Goal: Information Seeking & Learning: Learn about a topic

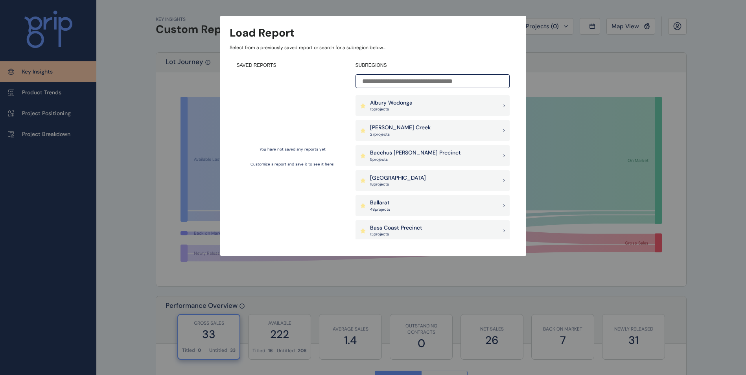
click at [395, 85] on input at bounding box center [432, 81] width 154 height 14
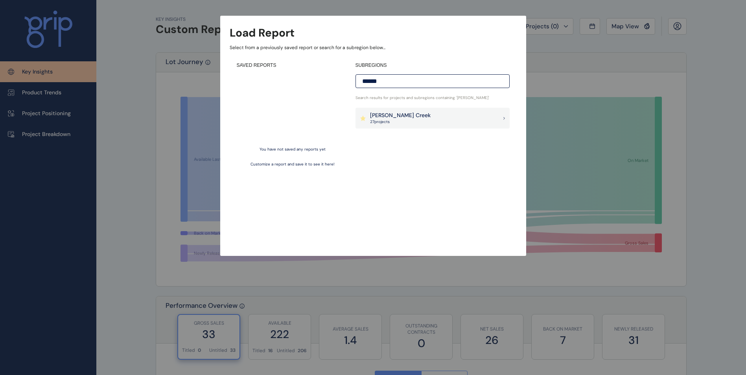
type input "******"
click at [396, 114] on p "[PERSON_NAME] Creek" at bounding box center [400, 116] width 61 height 8
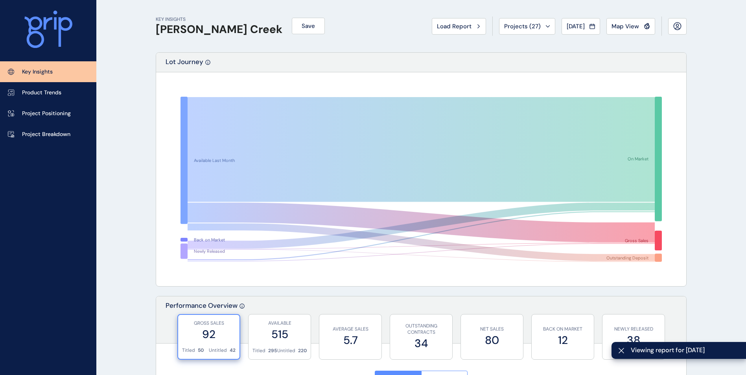
click at [632, 24] on span "Map View" at bounding box center [625, 26] width 28 height 8
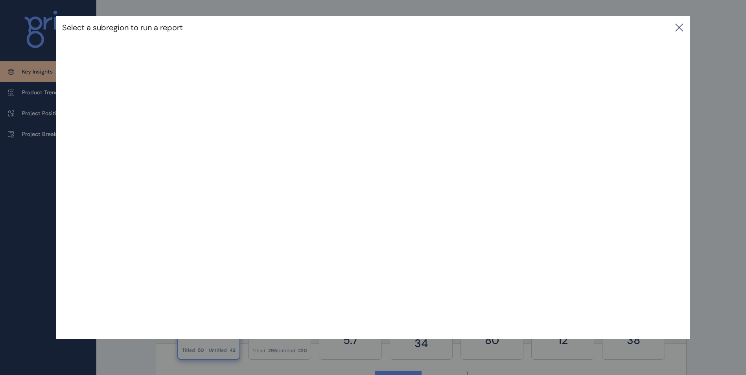
click at [675, 30] on div "Select a subregion to run a report" at bounding box center [373, 28] width 634 height 24
click at [0, 125] on div "Select a subregion to run a report" at bounding box center [373, 162] width 746 height 324
click at [682, 33] on div "Select a subregion to run a report" at bounding box center [373, 28] width 634 height 24
drag, startPoint x: 673, startPoint y: 22, endPoint x: 676, endPoint y: 27, distance: 5.9
click at [674, 23] on div "Select a subregion to run a report" at bounding box center [373, 28] width 634 height 24
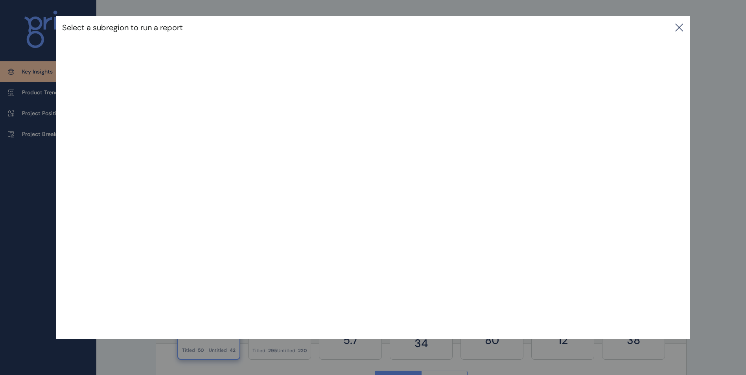
click at [676, 27] on div "Select a subregion to run a report" at bounding box center [373, 28] width 634 height 24
click at [677, 31] on div "Select a subregion to run a report" at bounding box center [373, 28] width 634 height 24
click at [681, 28] on icon at bounding box center [678, 27] width 7 height 7
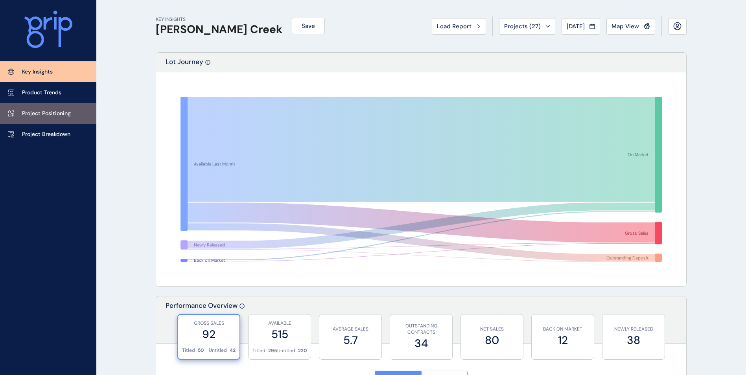
click at [32, 105] on link "Project Positioning" at bounding box center [48, 113] width 96 height 21
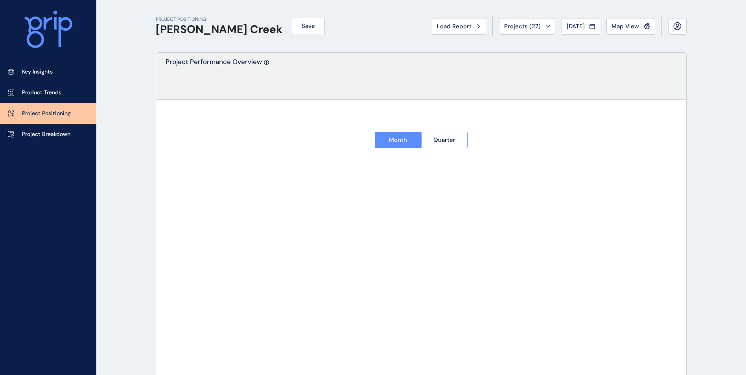
type input "****"
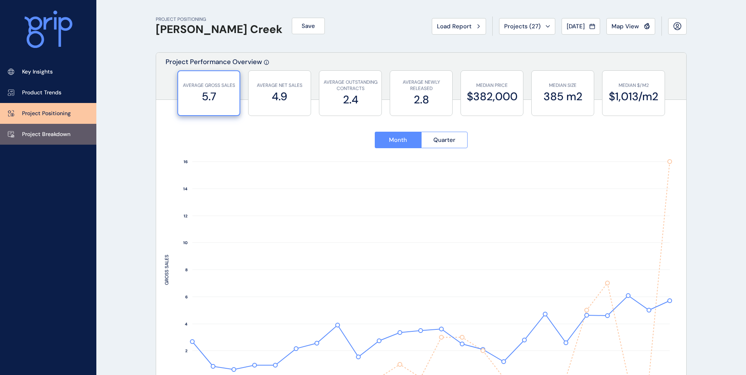
click at [66, 134] on p "Project Breakdown" at bounding box center [46, 135] width 48 height 8
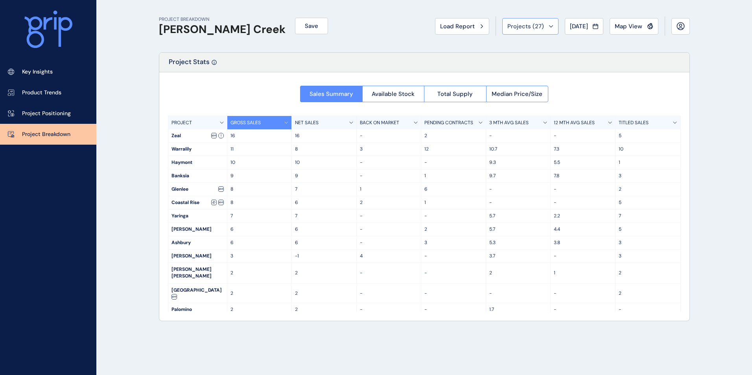
click at [509, 28] on span "Projects ( 27 )" at bounding box center [525, 26] width 37 height 8
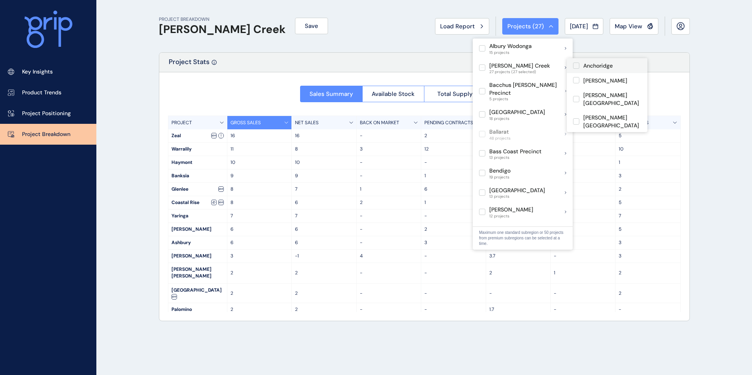
click at [577, 66] on label at bounding box center [576, 66] width 6 height 6
click at [578, 80] on label at bounding box center [576, 80] width 6 height 6
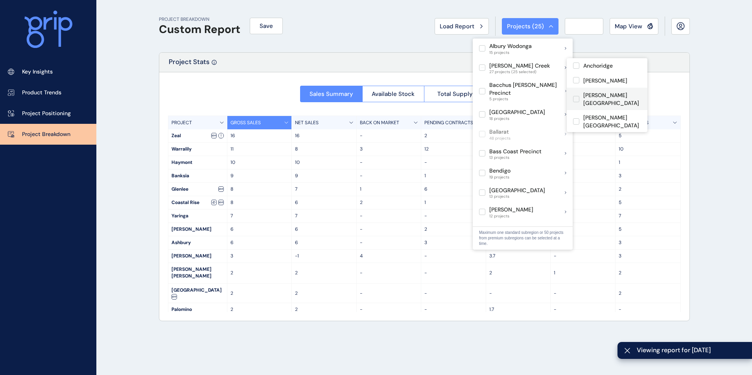
click at [576, 96] on label at bounding box center [576, 99] width 6 height 6
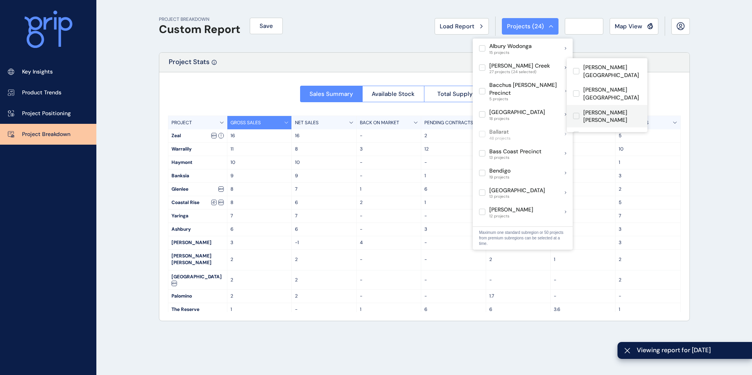
scroll to position [39, 0]
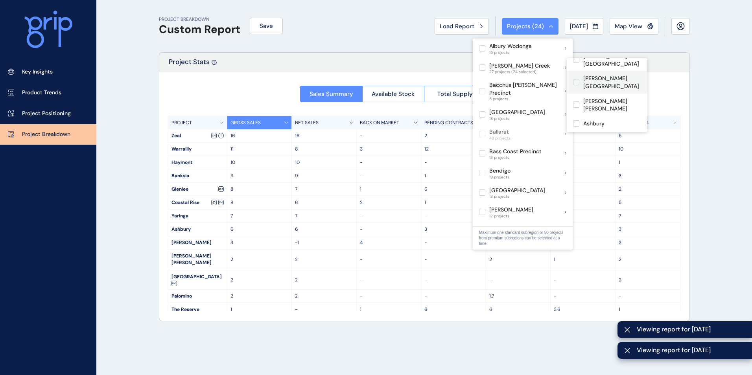
click at [574, 80] on label at bounding box center [576, 82] width 6 height 6
click at [576, 101] on label at bounding box center [576, 104] width 6 height 6
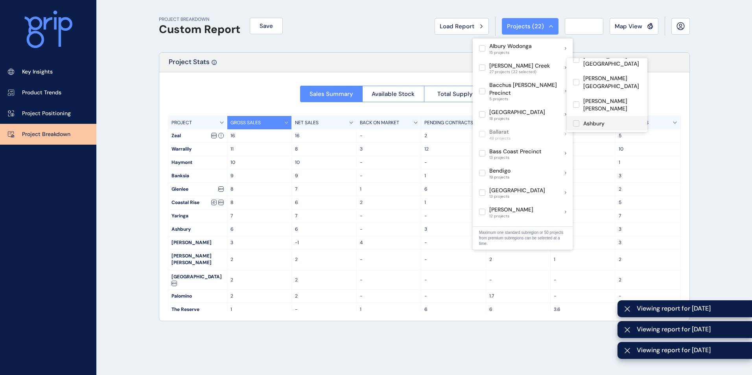
click at [575, 120] on label at bounding box center [576, 123] width 6 height 6
click at [576, 135] on label at bounding box center [576, 138] width 6 height 6
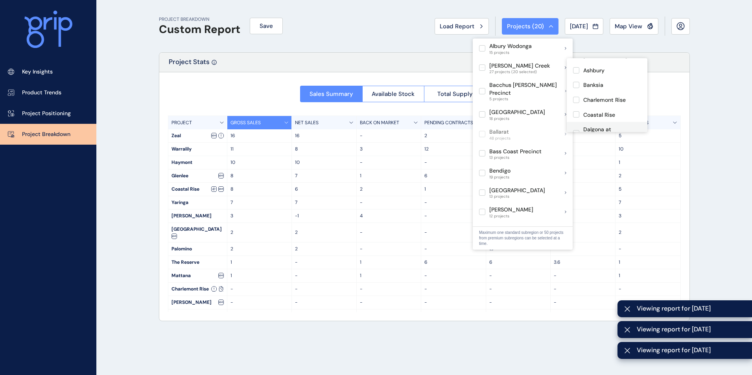
scroll to position [79, 0]
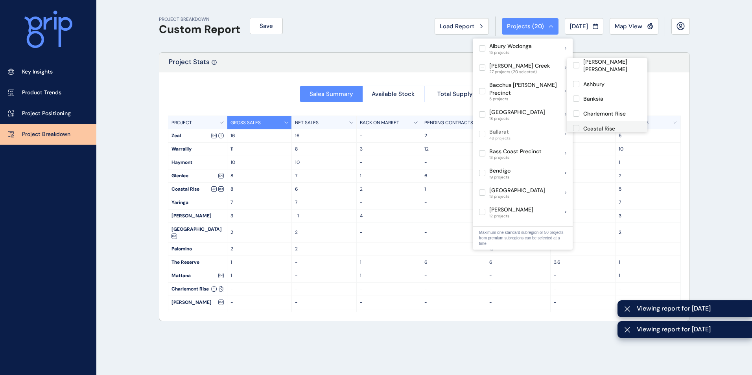
click at [577, 125] on label at bounding box center [576, 128] width 6 height 6
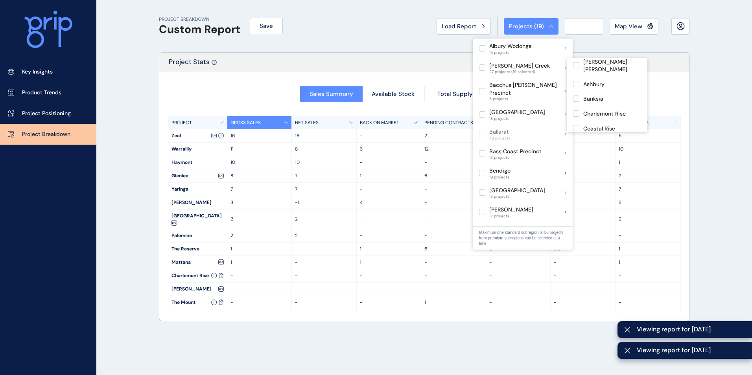
scroll to position [118, 0]
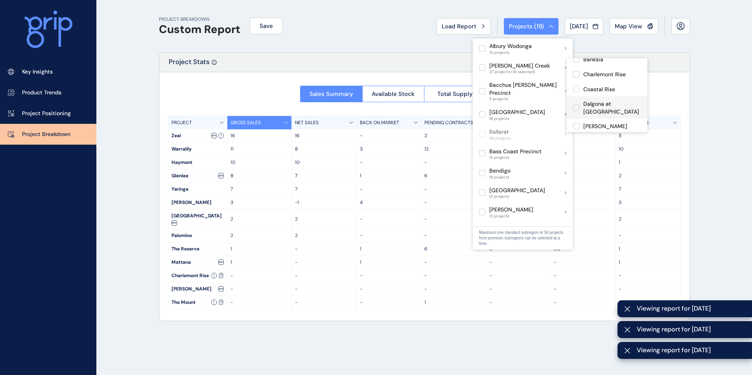
click at [577, 105] on label at bounding box center [576, 108] width 6 height 6
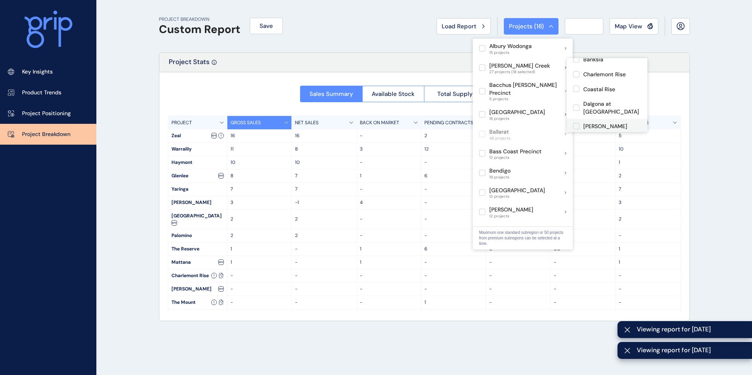
click at [575, 123] on label at bounding box center [576, 126] width 6 height 6
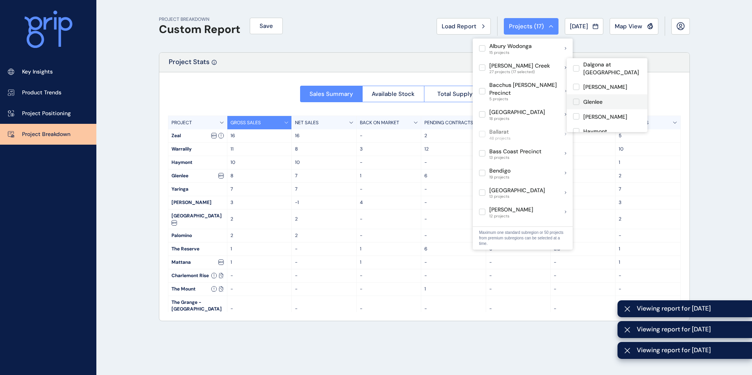
click at [577, 99] on label at bounding box center [576, 102] width 6 height 6
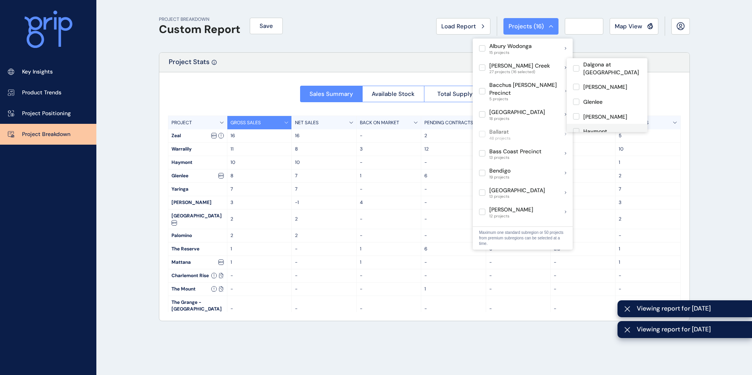
drag, startPoint x: 576, startPoint y: 90, endPoint x: 576, endPoint y: 101, distance: 11.0
click at [576, 113] on label at bounding box center [576, 116] width 6 height 6
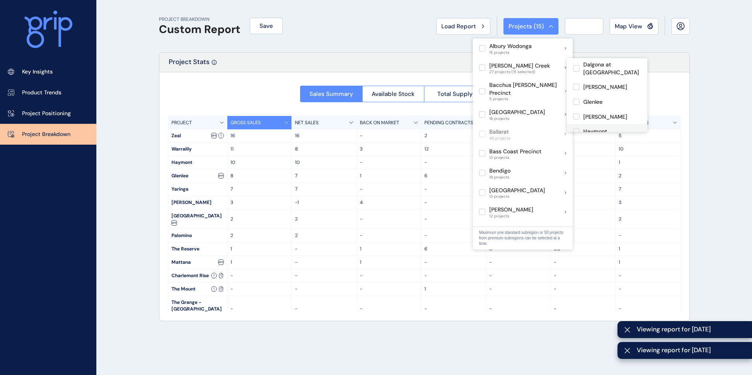
click at [576, 128] on label at bounding box center [576, 131] width 6 height 6
click at [576, 143] on label at bounding box center [576, 146] width 6 height 6
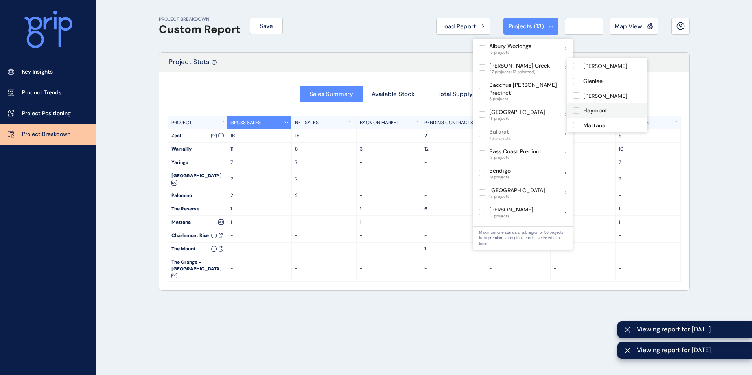
scroll to position [197, 0]
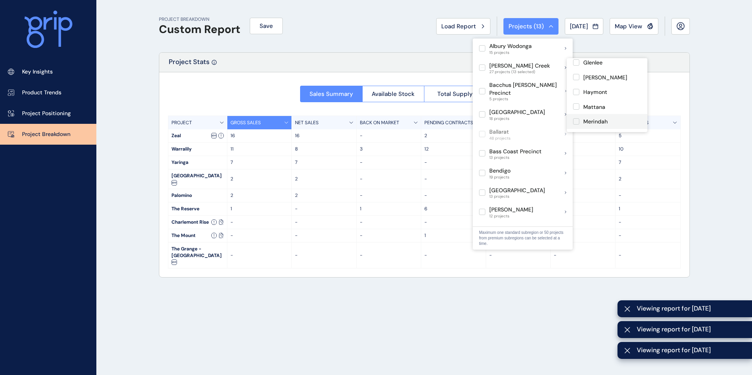
drag, startPoint x: 574, startPoint y: 96, endPoint x: 575, endPoint y: 105, distance: 8.8
click at [574, 118] on label at bounding box center [576, 121] width 6 height 6
drag, startPoint x: 577, startPoint y: 114, endPoint x: 575, endPoint y: 118, distance: 4.2
click at [577, 133] on label at bounding box center [576, 136] width 6 height 6
click at [576, 144] on div "The Creek" at bounding box center [607, 151] width 81 height 15
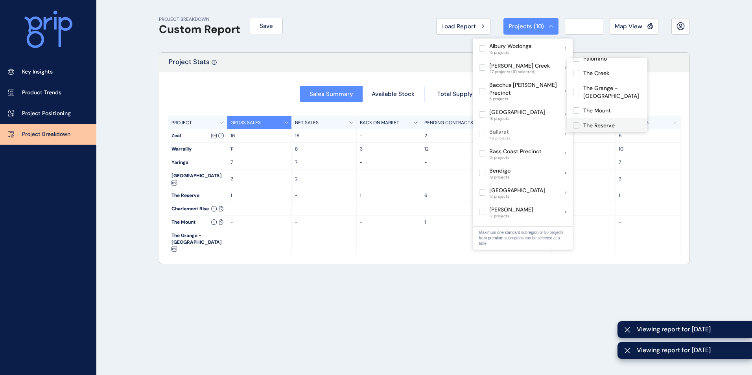
scroll to position [275, 0]
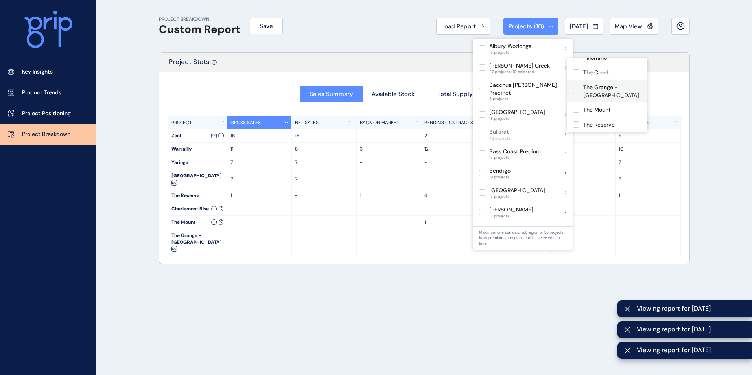
click at [578, 88] on label at bounding box center [576, 91] width 6 height 6
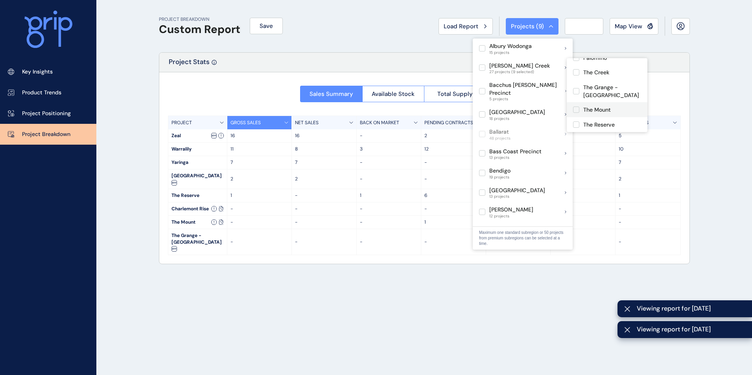
drag, startPoint x: 576, startPoint y: 84, endPoint x: 576, endPoint y: 99, distance: 14.9
click at [576, 107] on label at bounding box center [576, 110] width 6 height 6
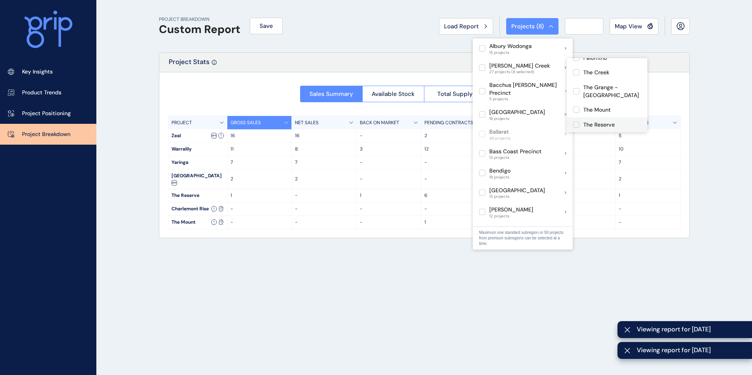
click at [576, 121] on label at bounding box center [576, 124] width 6 height 6
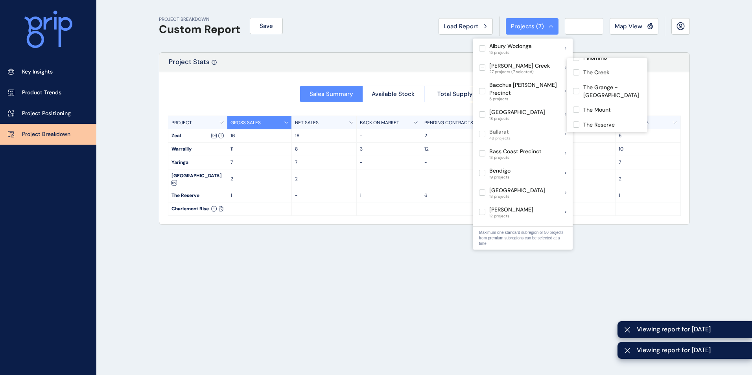
click at [576, 136] on label at bounding box center [576, 139] width 6 height 6
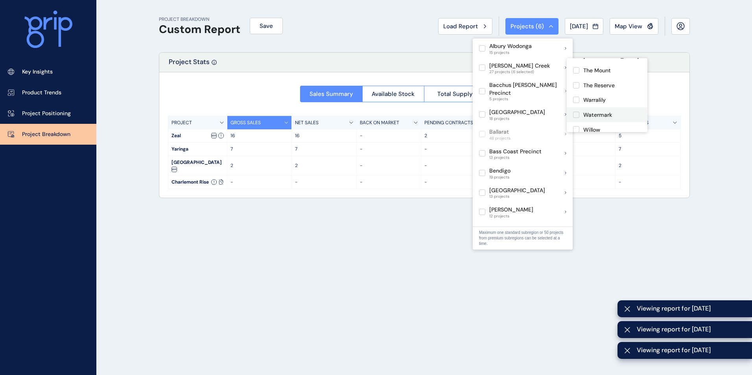
click at [578, 112] on label at bounding box center [576, 115] width 6 height 6
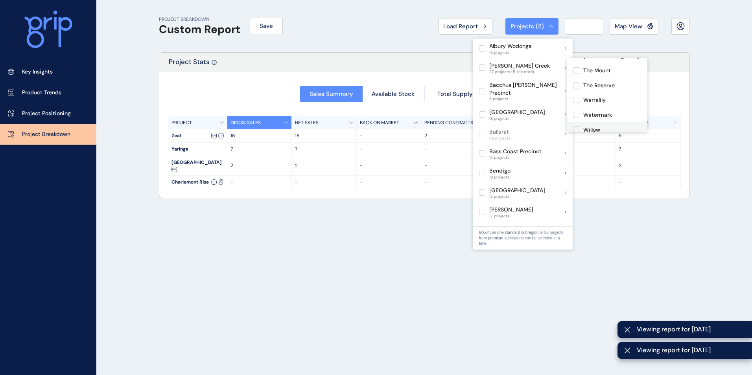
click at [577, 126] on label at bounding box center [576, 129] width 6 height 6
drag, startPoint x: 576, startPoint y: 116, endPoint x: 578, endPoint y: 112, distance: 4.6
click at [576, 137] on div "[GEOGRAPHIC_DATA]" at bounding box center [607, 144] width 81 height 15
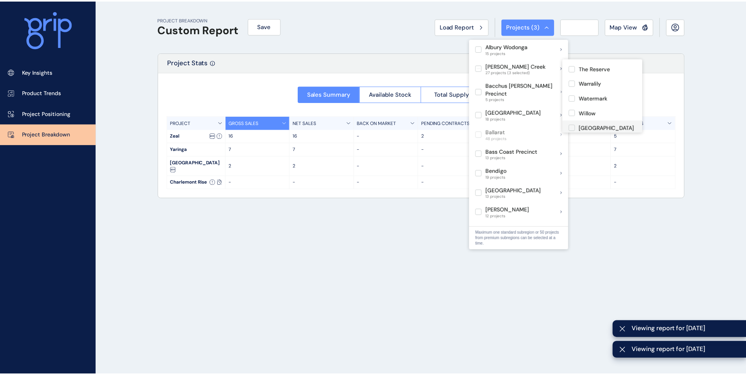
scroll to position [340, 0]
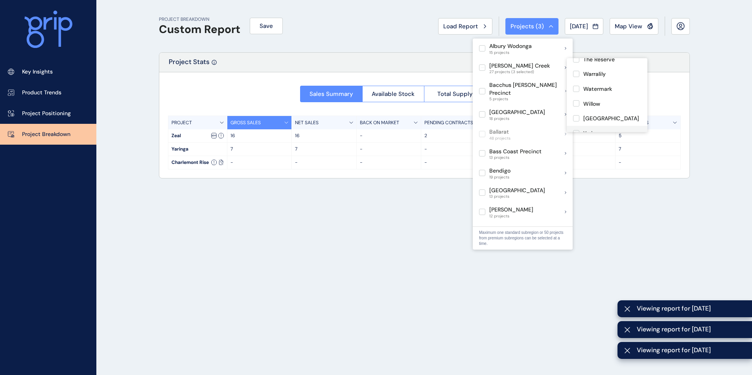
drag, startPoint x: 575, startPoint y: 110, endPoint x: 575, endPoint y: 116, distance: 5.5
click at [575, 130] on label at bounding box center [576, 133] width 6 height 6
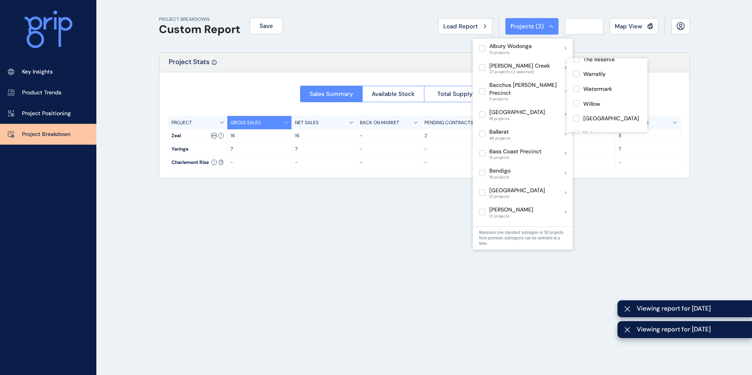
click at [576, 145] on label at bounding box center [576, 148] width 6 height 6
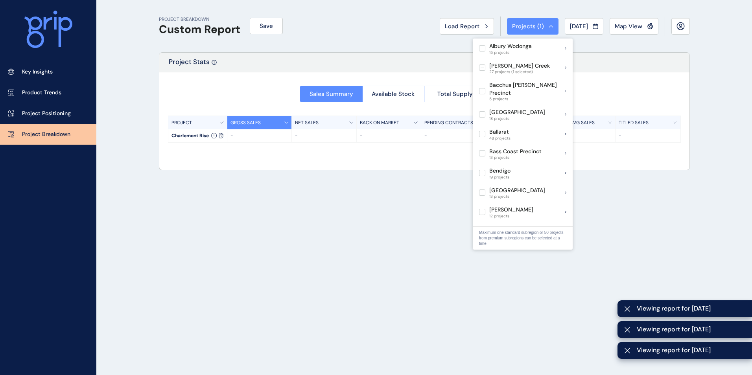
click at [701, 76] on div "PROJECT BREAKDOWN Custom Report Save Load Report Projects ( 1 ) [DATE] 2025 < >…" at bounding box center [376, 187] width 752 height 375
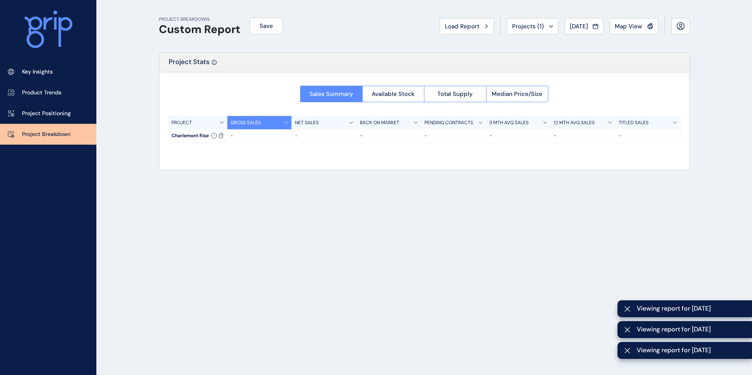
drag, startPoint x: 352, startPoint y: 169, endPoint x: 276, endPoint y: 150, distance: 78.6
click at [352, 169] on div "Project Stats Sales Summary Available Stock Total Supply Median Price/Size PROJ…" at bounding box center [424, 111] width 531 height 118
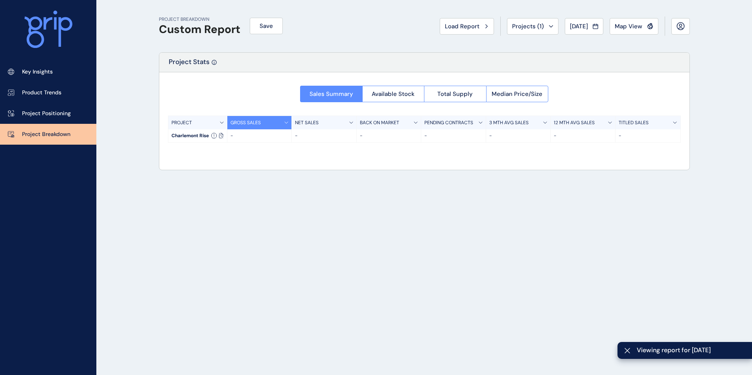
click at [381, 103] on div "Sales Summary Available Stock Total Supply Median Price/Size PROJECT GROSS SALE…" at bounding box center [424, 111] width 530 height 79
click at [381, 91] on span "Available Stock" at bounding box center [393, 94] width 43 height 8
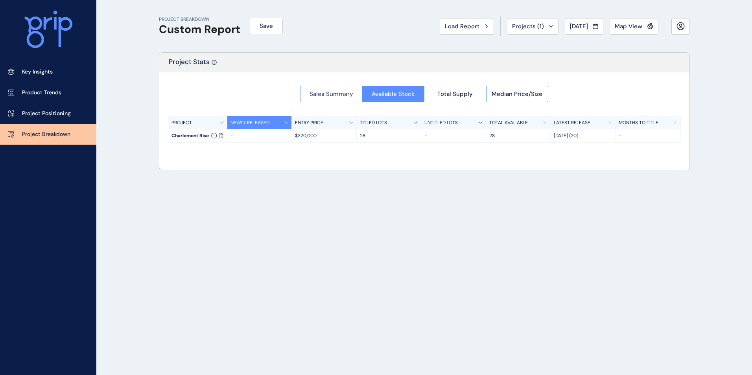
click at [355, 94] on button "Sales Summary" at bounding box center [331, 94] width 62 height 17
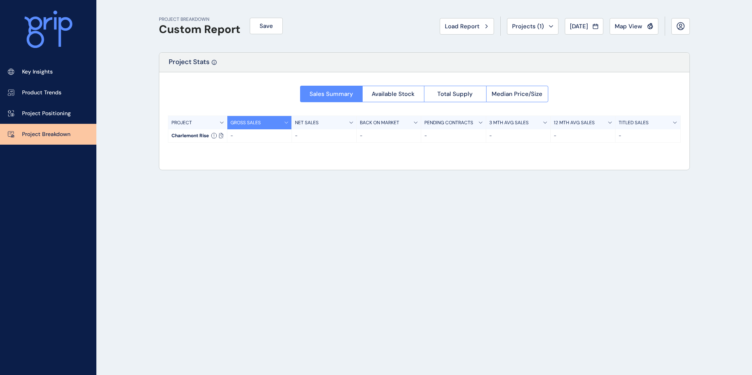
click at [443, 96] on span "Total Supply" at bounding box center [454, 94] width 35 height 8
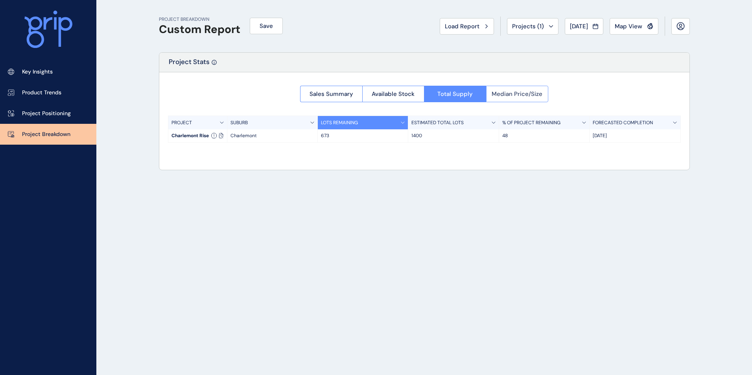
click at [507, 95] on span "Median Price/Size" at bounding box center [516, 94] width 51 height 8
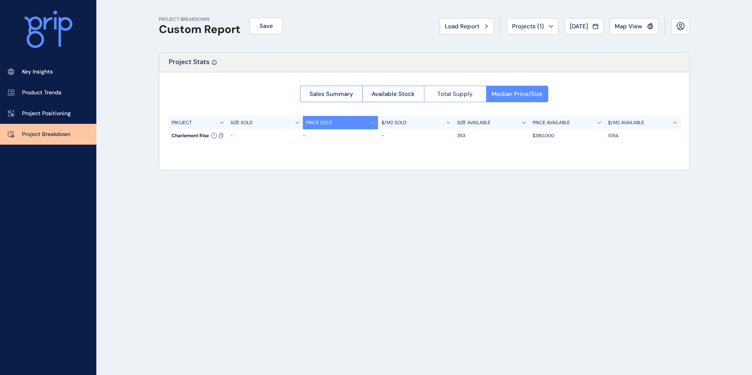
click at [469, 96] on span "Total Supply" at bounding box center [454, 94] width 35 height 8
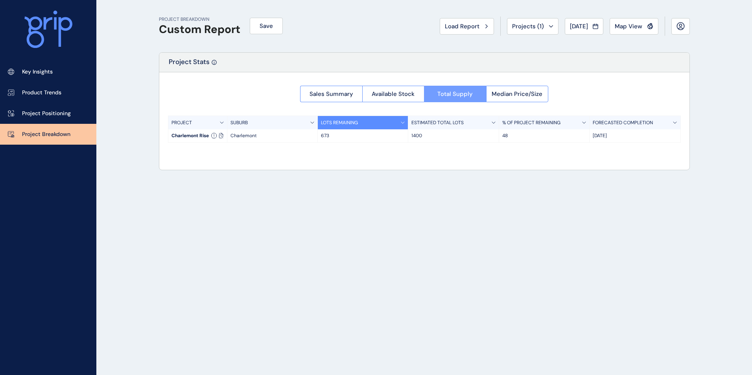
click at [454, 98] on button "Total Supply" at bounding box center [455, 94] width 62 height 17
click at [520, 97] on span "Median Price/Size" at bounding box center [516, 94] width 51 height 8
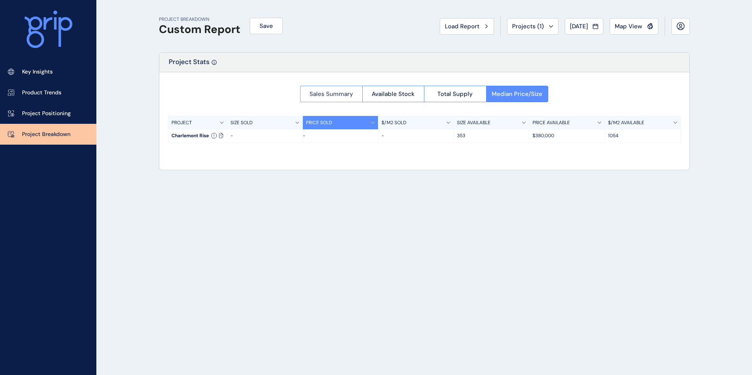
click at [332, 91] on span "Sales Summary" at bounding box center [331, 94] width 44 height 8
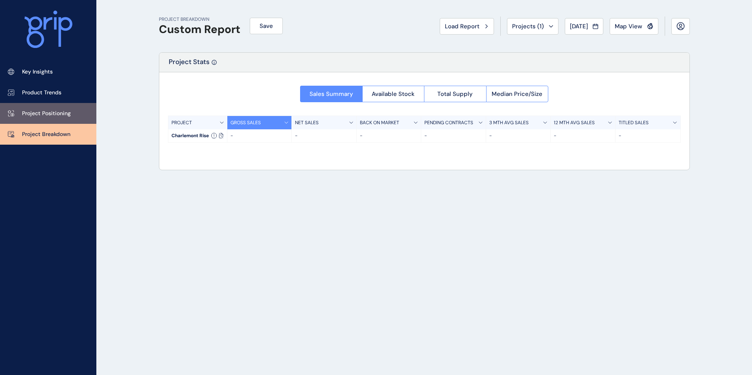
click at [71, 114] on link "Project Positioning" at bounding box center [48, 113] width 96 height 21
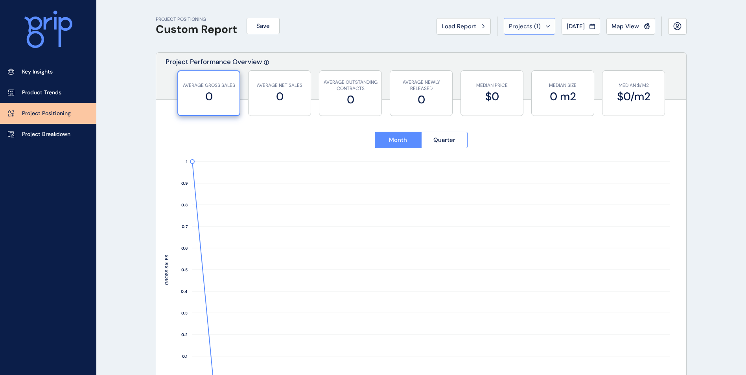
click at [531, 28] on span "Projects ( 1 )" at bounding box center [525, 26] width 32 height 8
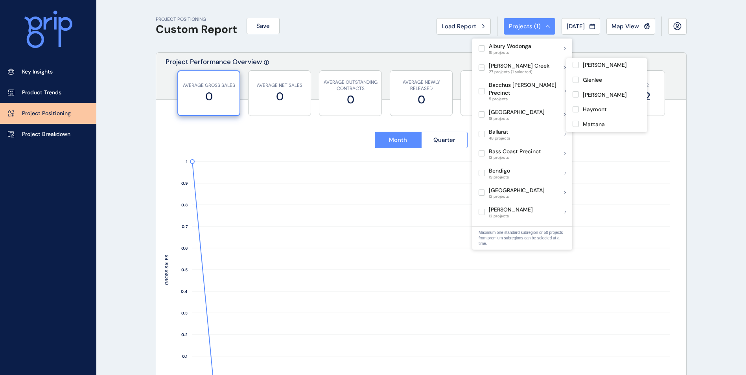
scroll to position [236, 0]
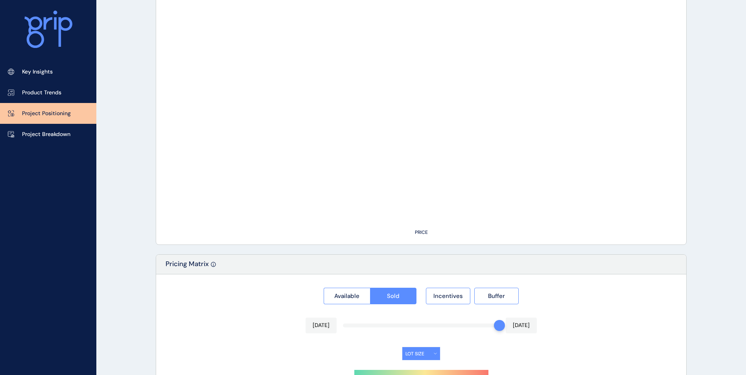
scroll to position [531, 0]
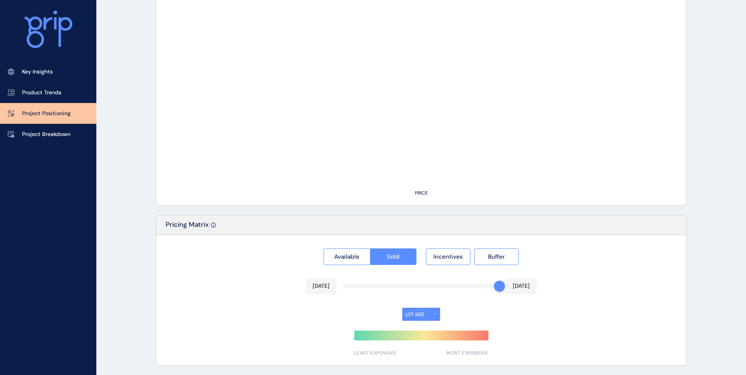
click at [427, 318] on button "LOT SIZE" at bounding box center [421, 314] width 38 height 13
click at [507, 315] on div "LOT SIZE" at bounding box center [421, 314] width 513 height 14
click at [497, 282] on div at bounding box center [499, 286] width 11 height 11
click at [497, 283] on div at bounding box center [499, 286] width 11 height 11
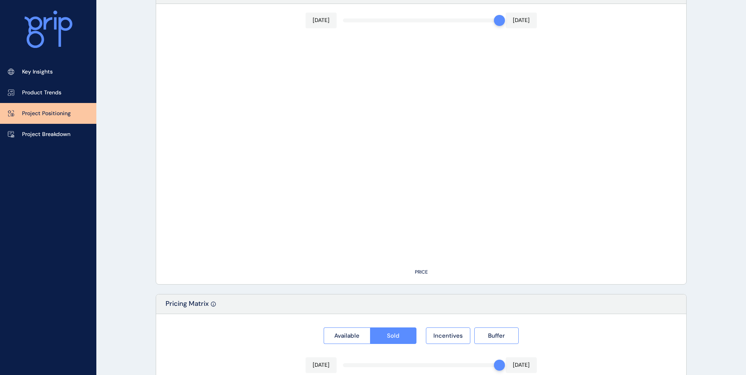
scroll to position [452, 0]
click at [745, 254] on div "PROJECT POSITIONING Custom Report Save Load Report Projects ( 1 ) [DATE] 2025 <…" at bounding box center [373, 1] width 746 height 906
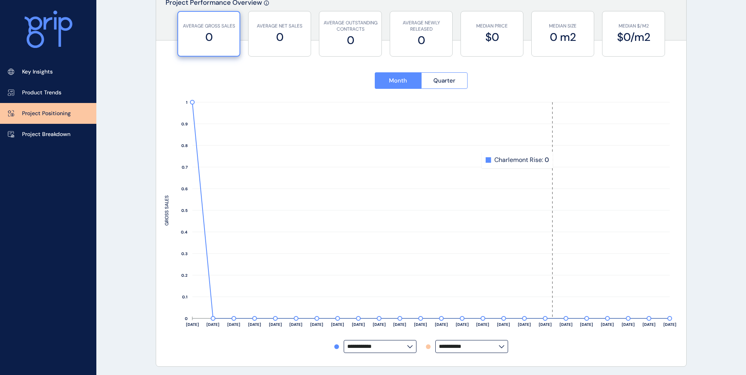
scroll to position [0, 0]
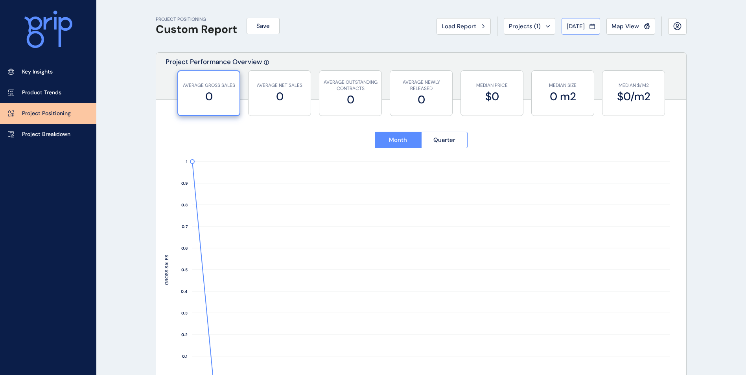
click at [570, 28] on span "[DATE]" at bounding box center [576, 26] width 18 height 8
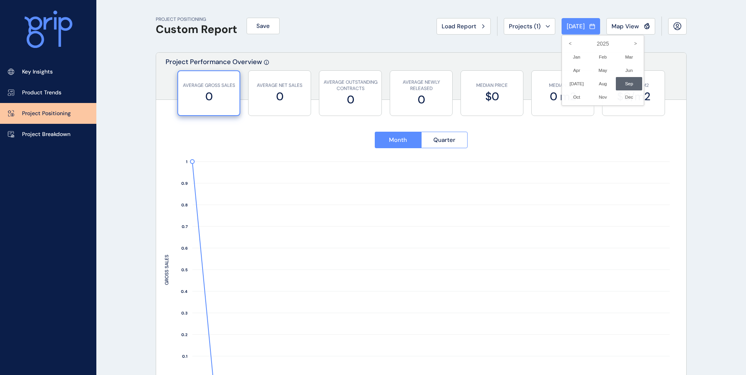
click at [125, 166] on div at bounding box center [373, 187] width 746 height 375
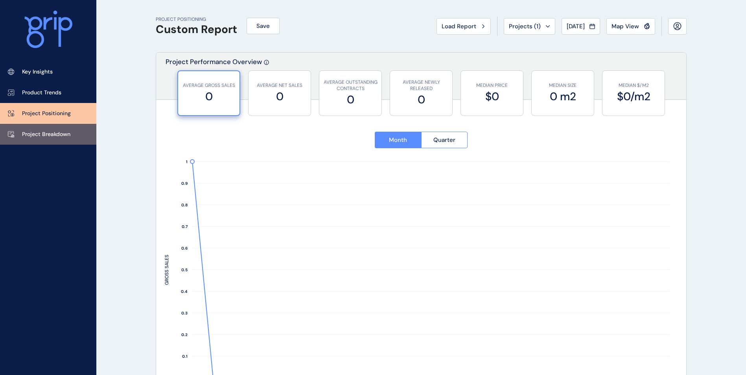
click at [48, 136] on p "Project Breakdown" at bounding box center [46, 135] width 48 height 8
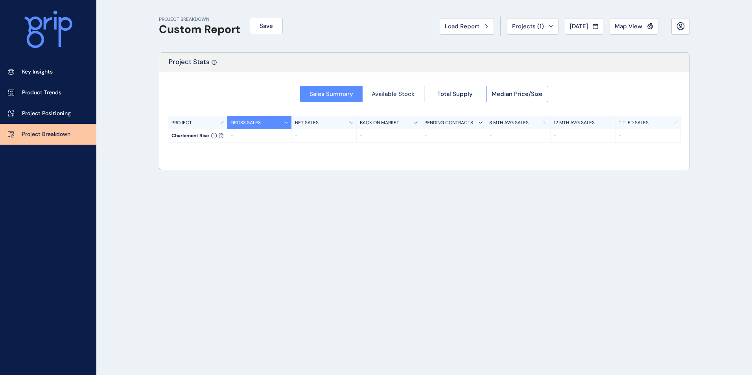
click at [390, 94] on span "Available Stock" at bounding box center [393, 94] width 43 height 8
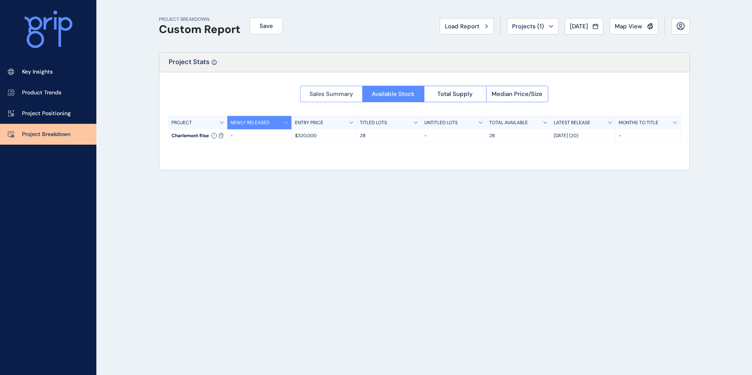
click at [326, 88] on button "Sales Summary" at bounding box center [331, 94] width 62 height 17
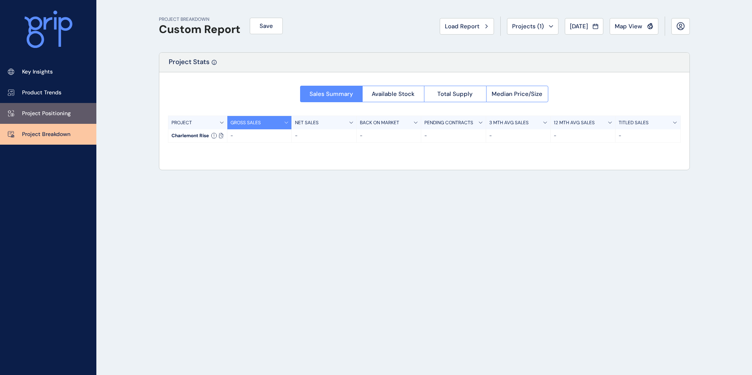
click at [79, 105] on link "Project Positioning" at bounding box center [48, 113] width 96 height 21
